Goal: Find specific page/section: Find specific page/section

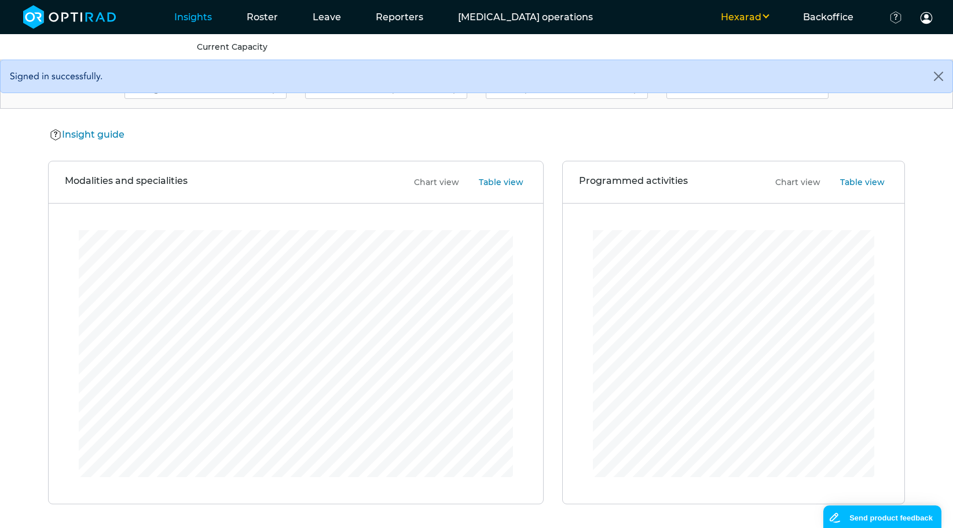
click at [762, 8] on ul "Hexarad MSE WHTH UHD Backoffice Client set-up Users Productivity indices Docume…" at bounding box center [780, 17] width 340 height 34
click at [761, 14] on button "Hexarad" at bounding box center [744, 17] width 82 height 14
click at [752, 76] on button "UHD" at bounding box center [738, 78] width 91 height 21
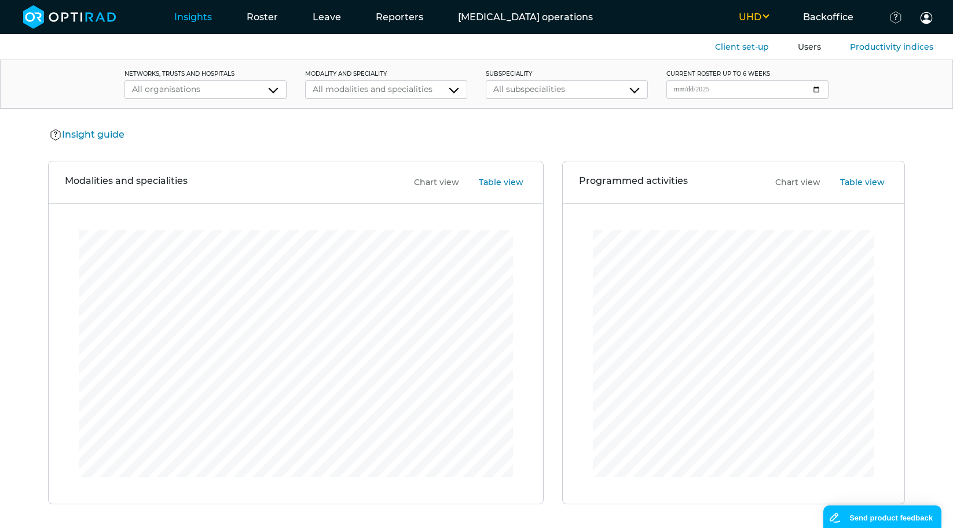
click at [812, 46] on link "Users" at bounding box center [808, 47] width 23 height 10
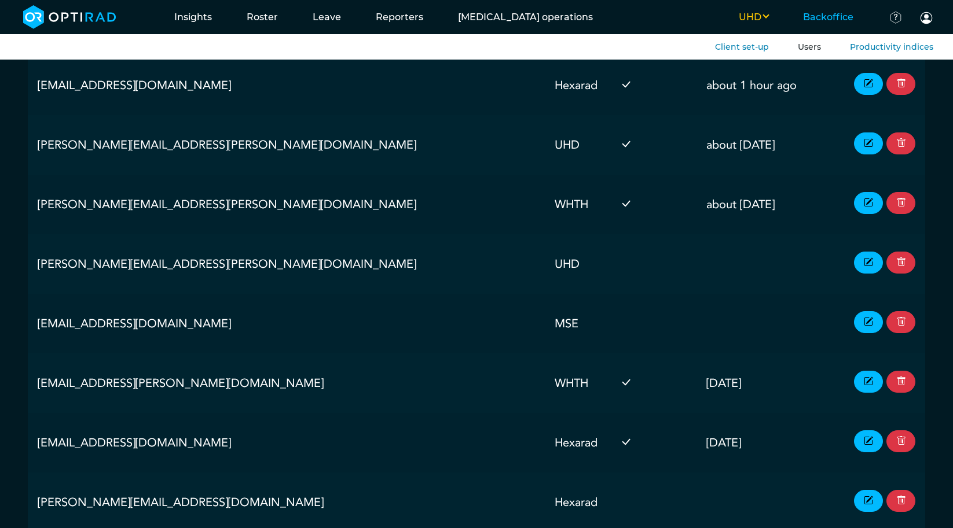
scroll to position [21102, 0]
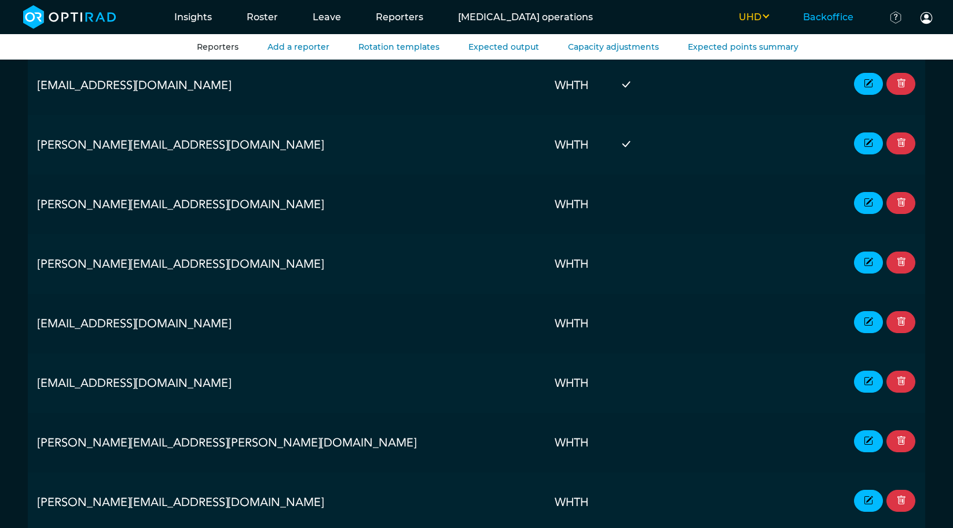
click at [209, 49] on link "Reporters" at bounding box center [218, 47] width 42 height 10
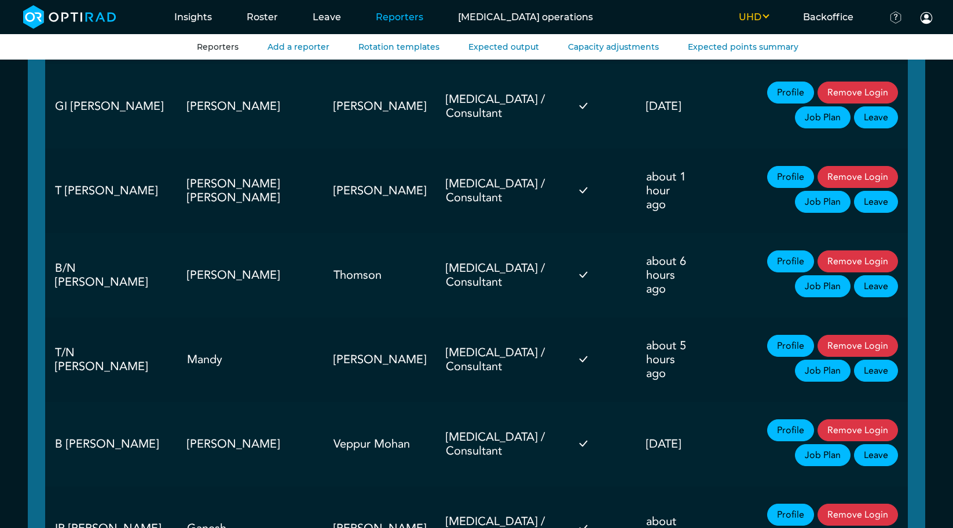
click at [209, 49] on link "Reporters" at bounding box center [218, 47] width 42 height 10
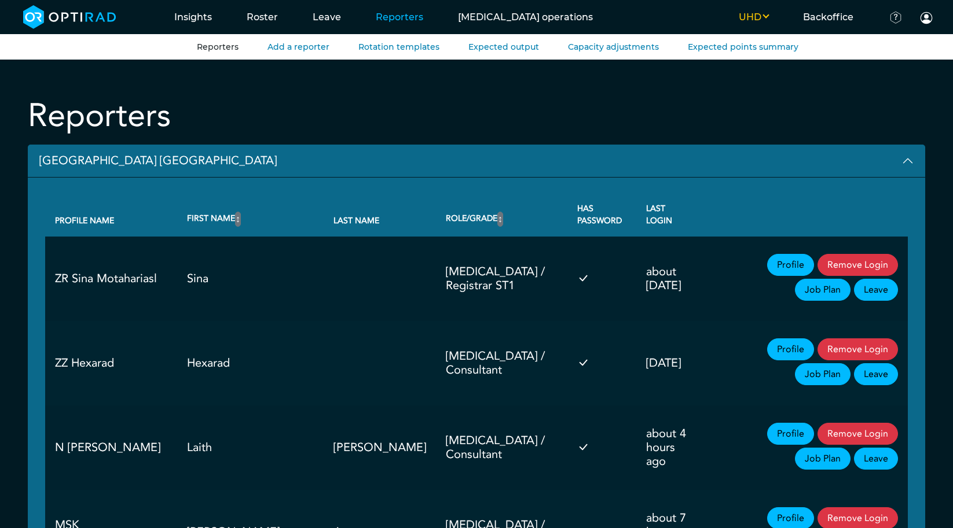
click at [404, 17] on link "Reporters" at bounding box center [399, 17] width 82 height 46
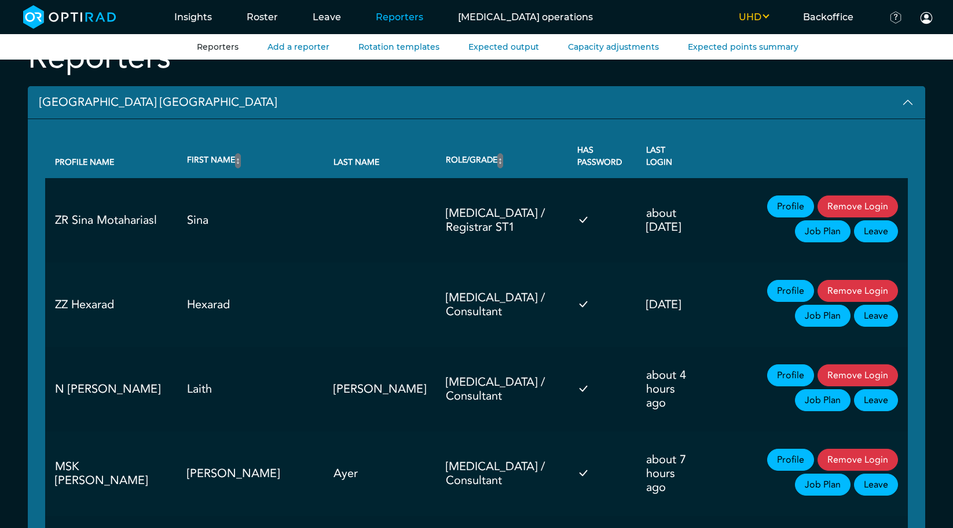
scroll to position [57, 0]
